Goal: Task Accomplishment & Management: Manage account settings

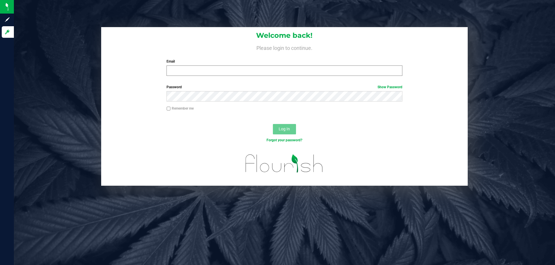
drag, startPoint x: 223, startPoint y: 62, endPoint x: 219, endPoint y: 72, distance: 10.9
click at [223, 63] on label "Email" at bounding box center [283, 61] width 235 height 5
click at [223, 66] on input "Email" at bounding box center [283, 71] width 235 height 10
click at [219, 72] on input "Email" at bounding box center [283, 71] width 235 height 10
type input "[EMAIL_ADDRESS][DOMAIN_NAME]"
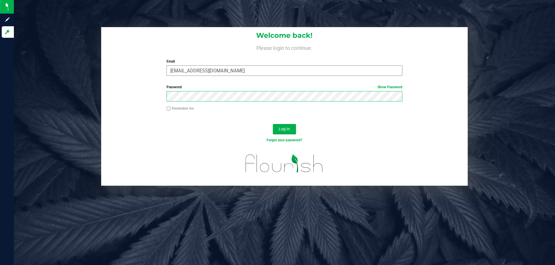
click at [273, 124] on button "Log In" at bounding box center [284, 129] width 23 height 10
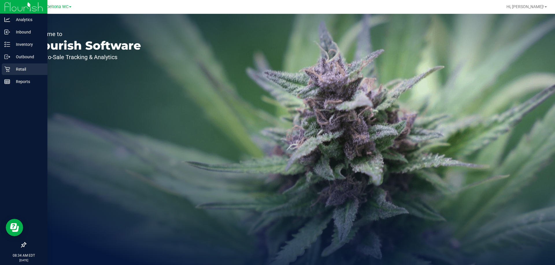
click at [14, 68] on p "Retail" at bounding box center [27, 69] width 35 height 7
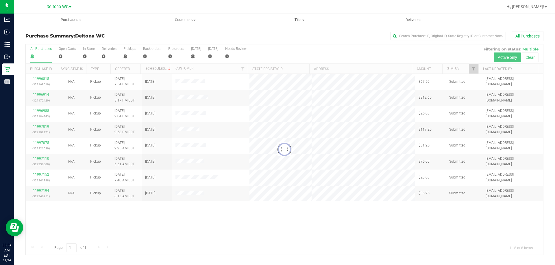
click at [301, 17] on uib-tab-heading "Tills Manage tills Reconcile e-payments" at bounding box center [299, 20] width 114 height 12
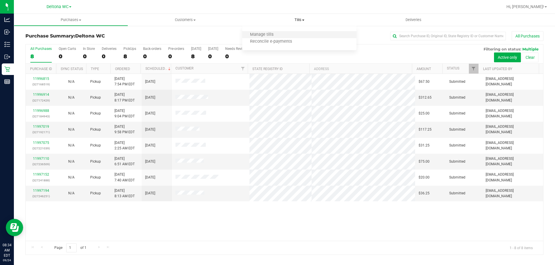
click at [291, 34] on li "Manage tills" at bounding box center [299, 34] width 114 height 7
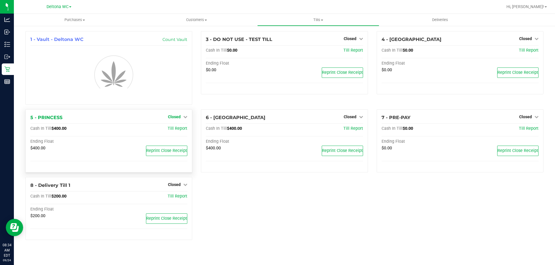
click at [183, 118] on link "Closed" at bounding box center [177, 117] width 19 height 5
click at [180, 128] on link "Open Till" at bounding box center [173, 129] width 15 height 5
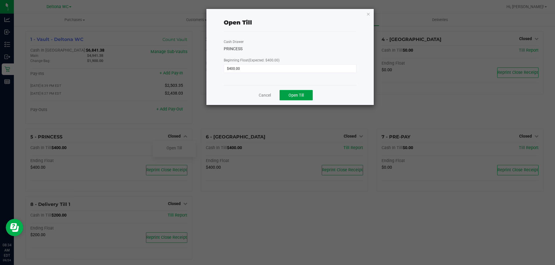
click at [293, 96] on span "Open Till" at bounding box center [295, 95] width 15 height 5
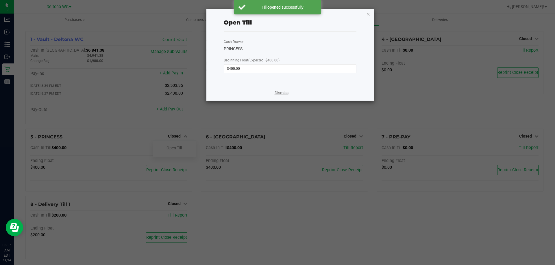
click at [282, 90] on link "Dismiss" at bounding box center [281, 93] width 14 height 6
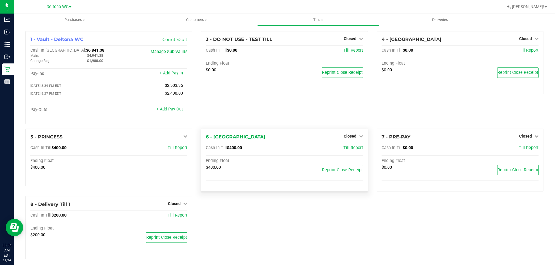
click at [354, 134] on div "Closed" at bounding box center [352, 136] width 19 height 7
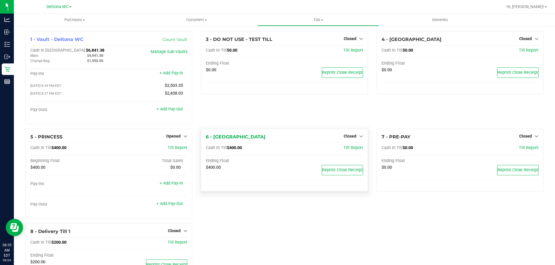
click at [352, 140] on div "Closed" at bounding box center [352, 136] width 19 height 7
click at [353, 139] on span "Closed" at bounding box center [349, 136] width 13 height 5
click at [350, 148] on link "Open Till" at bounding box center [349, 148] width 15 height 5
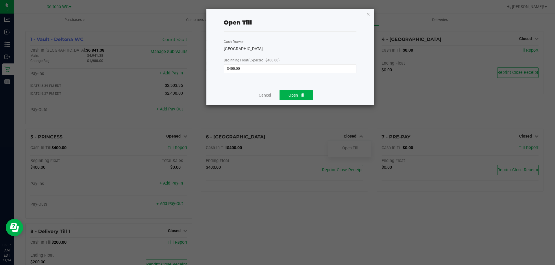
click at [303, 105] on div "Open Till Cash Drawer LESOTHO Beginning Float (Expected: $400.00) $400.00 Cance…" at bounding box center [290, 57] width 168 height 97
click at [304, 101] on div "Cancel Open Till" at bounding box center [290, 95] width 133 height 20
click at [307, 96] on button "Open Till" at bounding box center [295, 95] width 33 height 10
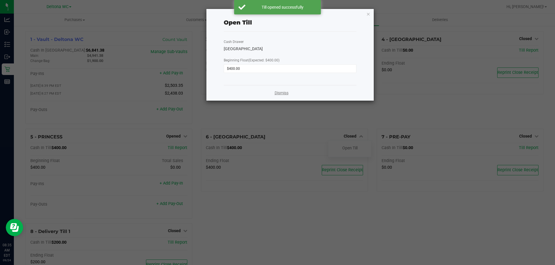
click at [285, 95] on link "Dismiss" at bounding box center [281, 93] width 14 height 6
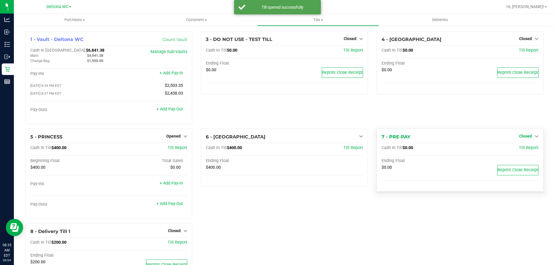
click at [520, 137] on span "Closed" at bounding box center [525, 136] width 13 height 5
click at [519, 149] on link "Open Till" at bounding box center [524, 148] width 15 height 5
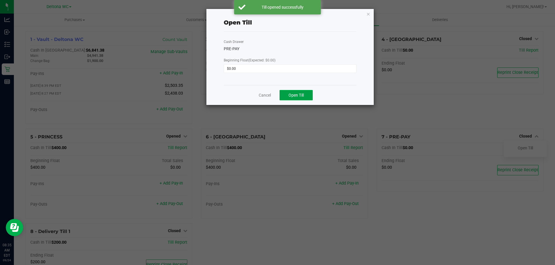
click at [298, 99] on button "Open Till" at bounding box center [295, 95] width 33 height 10
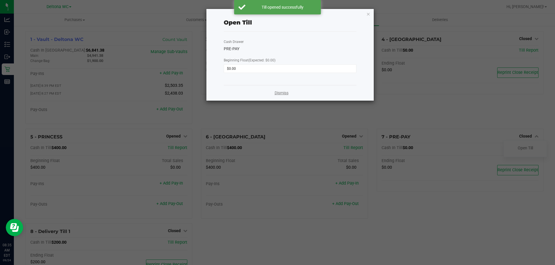
click at [281, 94] on link "Dismiss" at bounding box center [281, 93] width 14 height 6
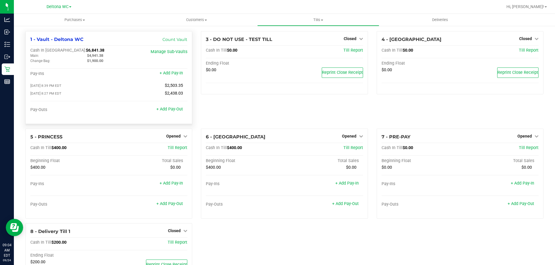
click at [86, 52] on span "$6,841.38" at bounding box center [95, 50] width 18 height 5
copy span "6,841.38"
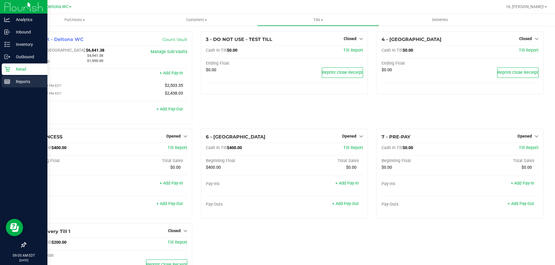
click at [9, 81] on icon at bounding box center [7, 82] width 6 height 6
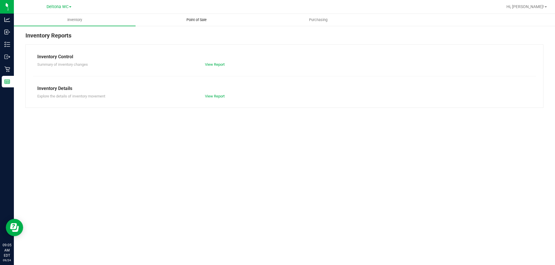
click at [190, 24] on uib-tab-heading "Point of Sale" at bounding box center [196, 20] width 121 height 12
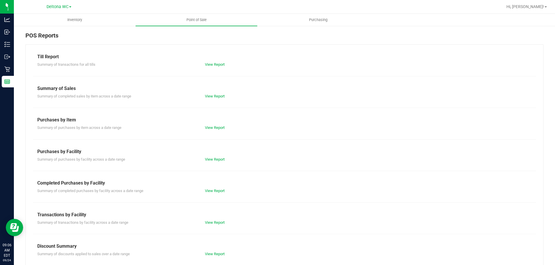
click at [214, 219] on div "Summary of transactions by facility across a date range View Report" at bounding box center [284, 222] width 503 height 7
click at [213, 222] on link "View Report" at bounding box center [215, 223] width 20 height 4
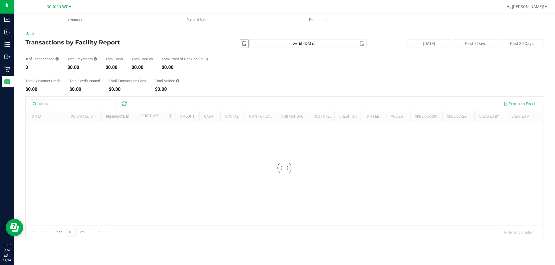
click at [240, 41] on span "select" at bounding box center [244, 44] width 8 height 8
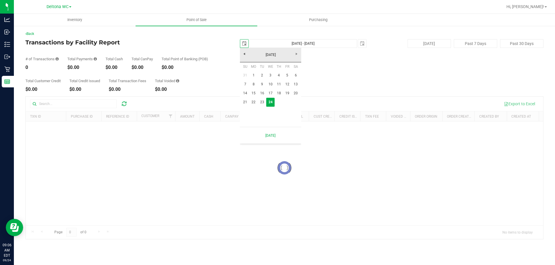
scroll to position [0, 14]
click at [259, 103] on link "23" at bounding box center [262, 102] width 8 height 9
type input "[DATE]"
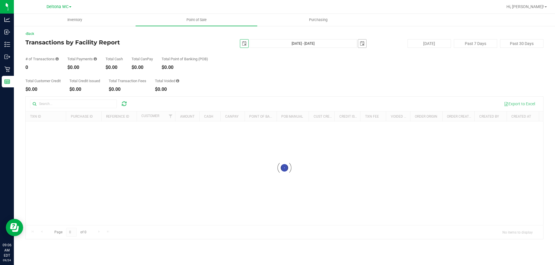
click at [363, 42] on span "select" at bounding box center [362, 43] width 5 height 5
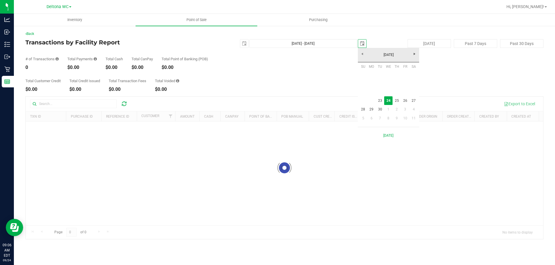
scroll to position [0, 14]
click at [382, 102] on link "23" at bounding box center [379, 100] width 8 height 9
type input "[DATE] - [DATE]"
type input "[DATE]"
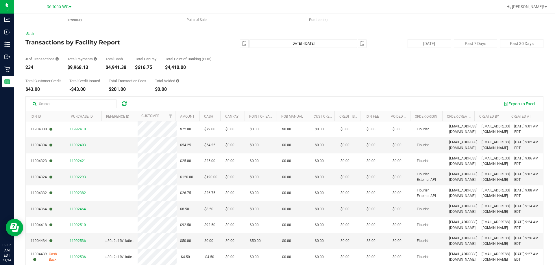
click at [81, 65] on div "$9,968.13" at bounding box center [81, 67] width 29 height 5
copy div "9,968.13"
click at [208, 60] on div "Total Point of Banking (POB)" at bounding box center [188, 59] width 47 height 4
click at [29, 34] on link "Back" at bounding box center [29, 34] width 9 height 4
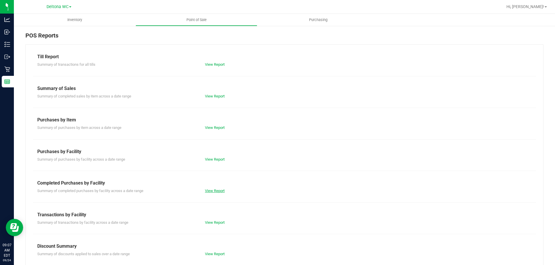
click at [221, 191] on link "View Report" at bounding box center [215, 191] width 20 height 4
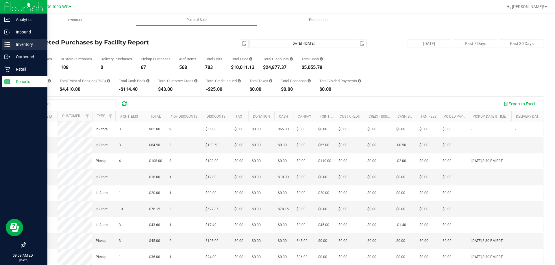
click at [3, 47] on div "Inventory" at bounding box center [25, 45] width 46 height 12
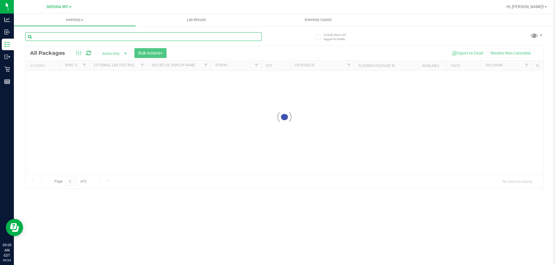
click at [58, 39] on input "text" at bounding box center [143, 36] width 236 height 9
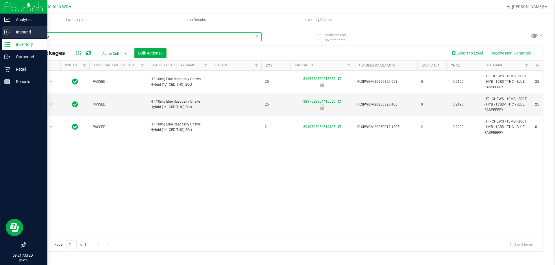
drag, startPoint x: 72, startPoint y: 36, endPoint x: 0, endPoint y: 38, distance: 72.2
click at [0, 38] on div "Analytics Inbound Inventory Outbound Retail Reports 09:21 AM EDT [DATE] 09/24 D…" at bounding box center [277, 132] width 555 height 265
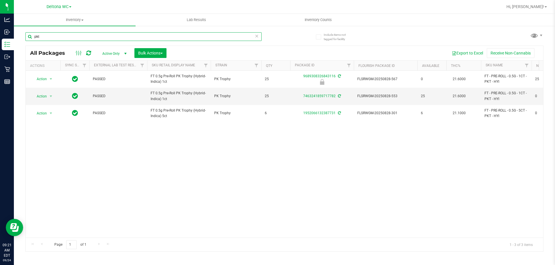
type input "pkt"
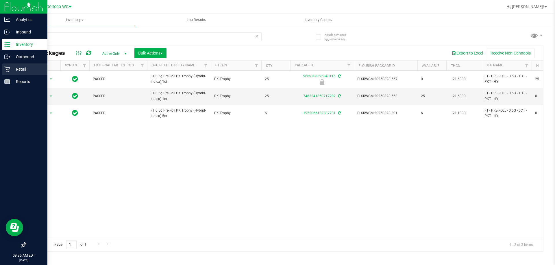
click at [9, 68] on icon at bounding box center [7, 69] width 6 height 6
